Goal: Navigation & Orientation: Find specific page/section

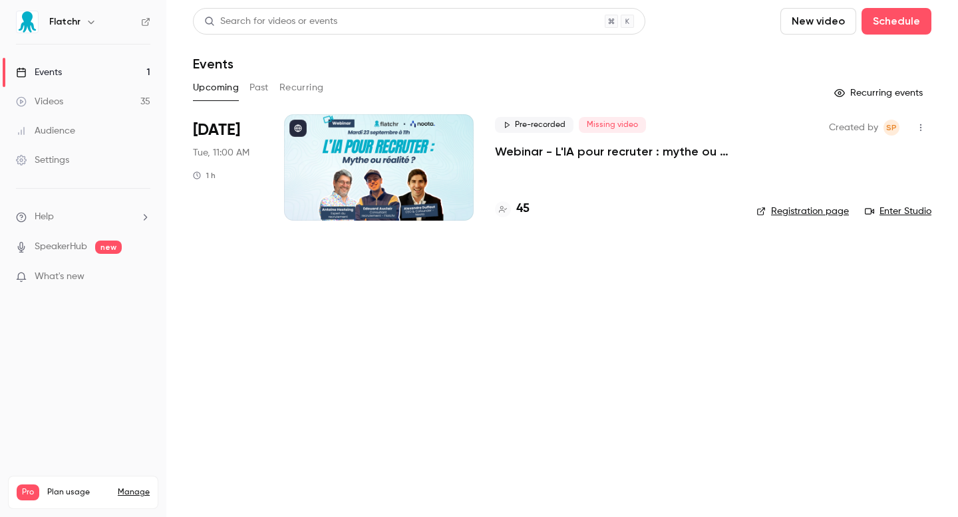
click at [664, 369] on main "Search for videos or events New video Schedule Events Upcoming Past Recurring R…" at bounding box center [561, 258] width 791 height 517
click at [523, 211] on h4 "45" at bounding box center [522, 209] width 13 height 18
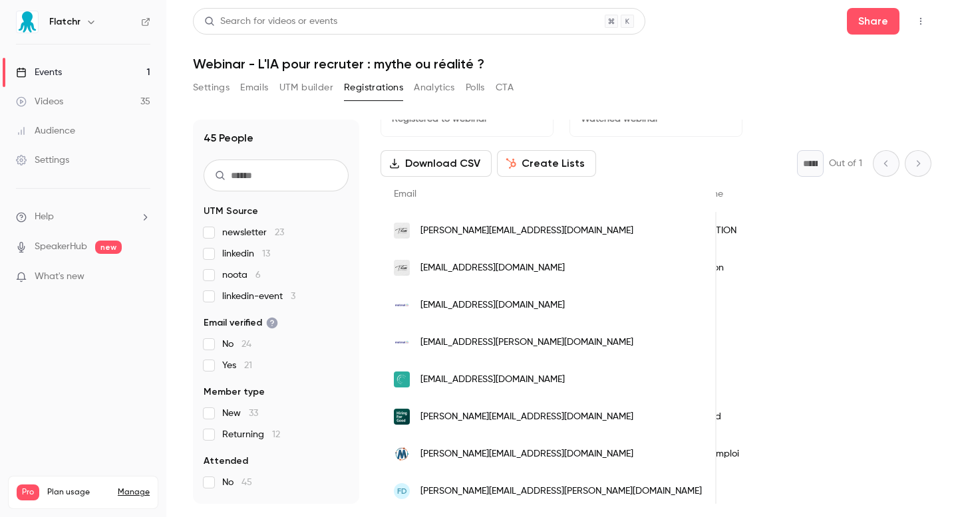
scroll to position [56, 0]
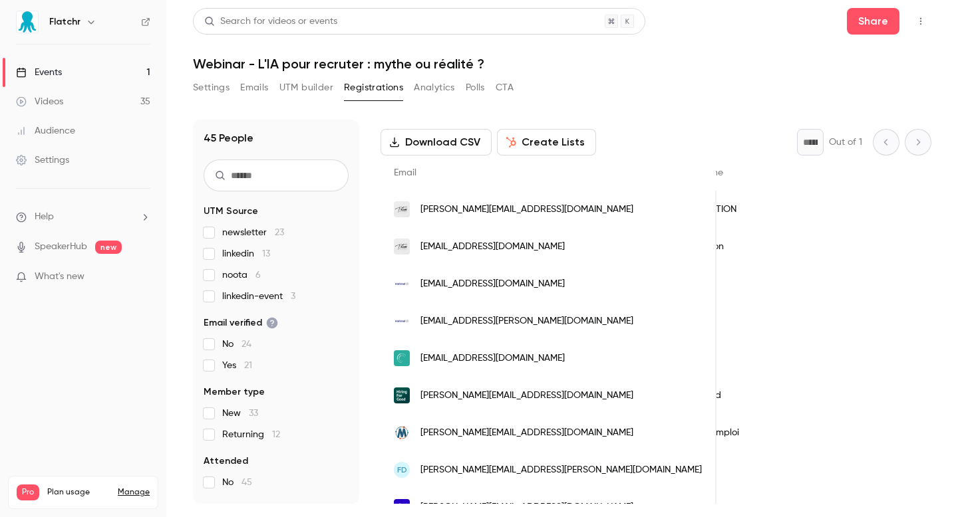
click at [94, 75] on link "Events 1" at bounding box center [83, 72] width 166 height 29
